Goal: Transaction & Acquisition: Purchase product/service

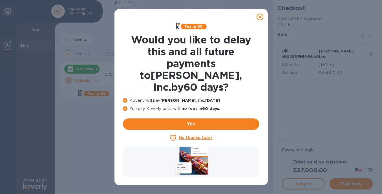
click at [261, 15] on icon at bounding box center [260, 17] width 7 height 7
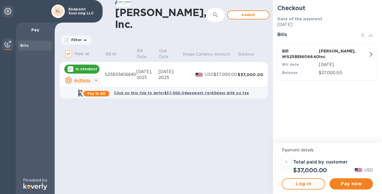
click at [89, 71] on p "In checkout" at bounding box center [87, 69] width 22 height 5
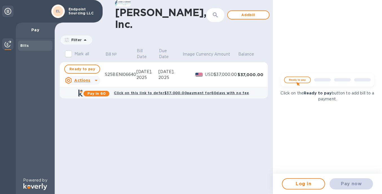
click at [67, 59] on input "Mark all" at bounding box center [69, 54] width 12 height 12
checkbox input "true"
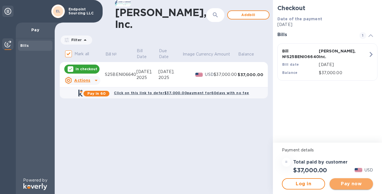
click at [343, 182] on span "Pay now" at bounding box center [351, 184] width 34 height 7
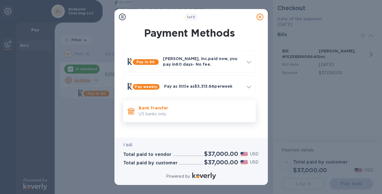
click at [180, 115] on p "US banks only." at bounding box center [195, 114] width 112 height 6
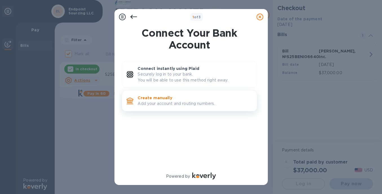
click at [161, 97] on p "Create manually" at bounding box center [195, 98] width 115 height 6
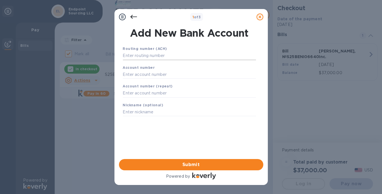
click at [157, 55] on input "text" at bounding box center [189, 56] width 133 height 8
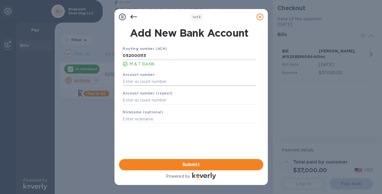
type input "052000113"
click at [154, 83] on input "text" at bounding box center [189, 81] width 133 height 8
type input "9861224526"
click at [152, 101] on input "text" at bounding box center [189, 100] width 133 height 8
type input "9861224526"
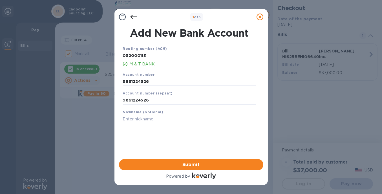
click at [153, 120] on input "text" at bounding box center [189, 119] width 133 height 8
type input "eps checking"
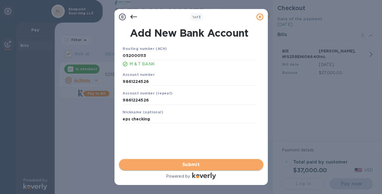
click at [178, 163] on span "Submit" at bounding box center [191, 164] width 135 height 7
